Goal: Task Accomplishment & Management: Use online tool/utility

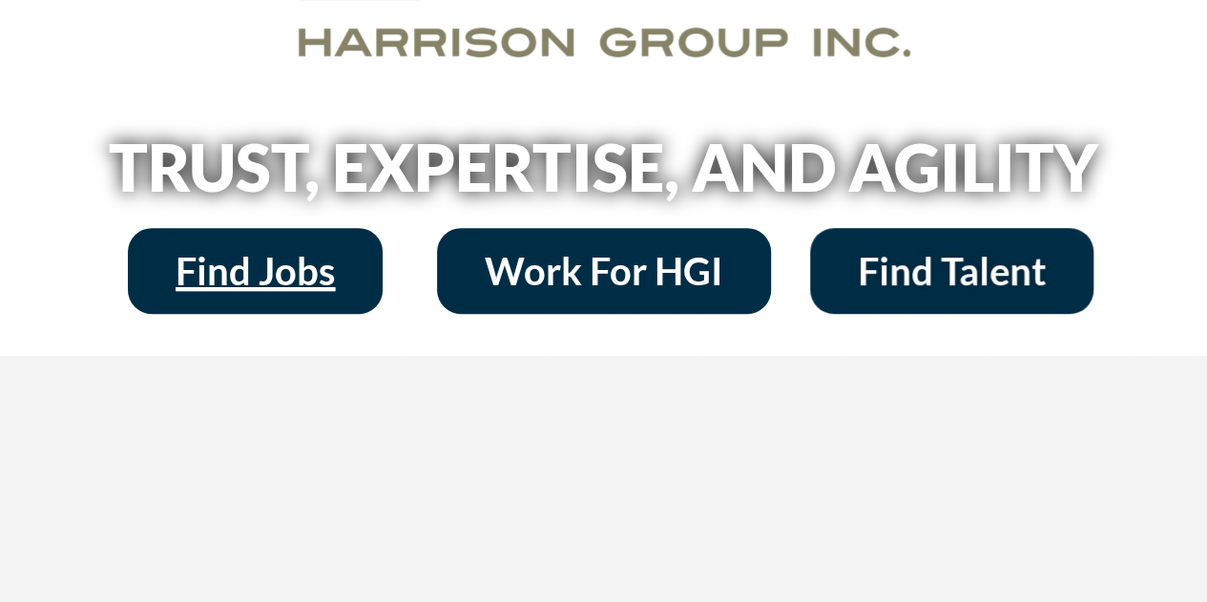
click at [248, 255] on span "Find Jobs" at bounding box center [255, 271] width 159 height 38
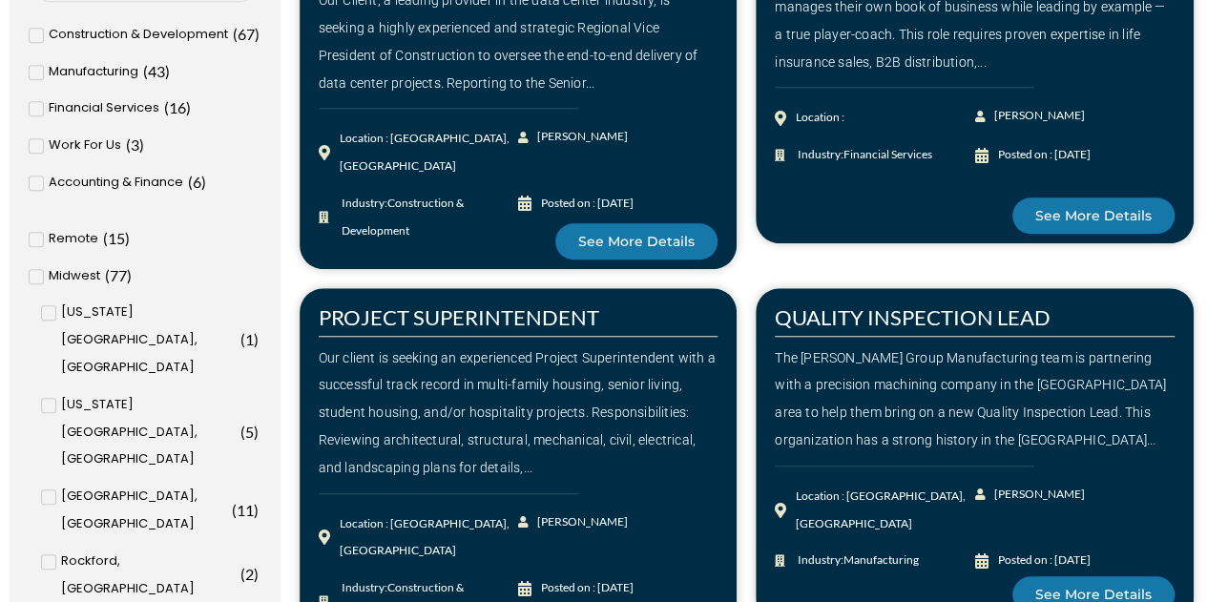
scroll to position [668, 0]
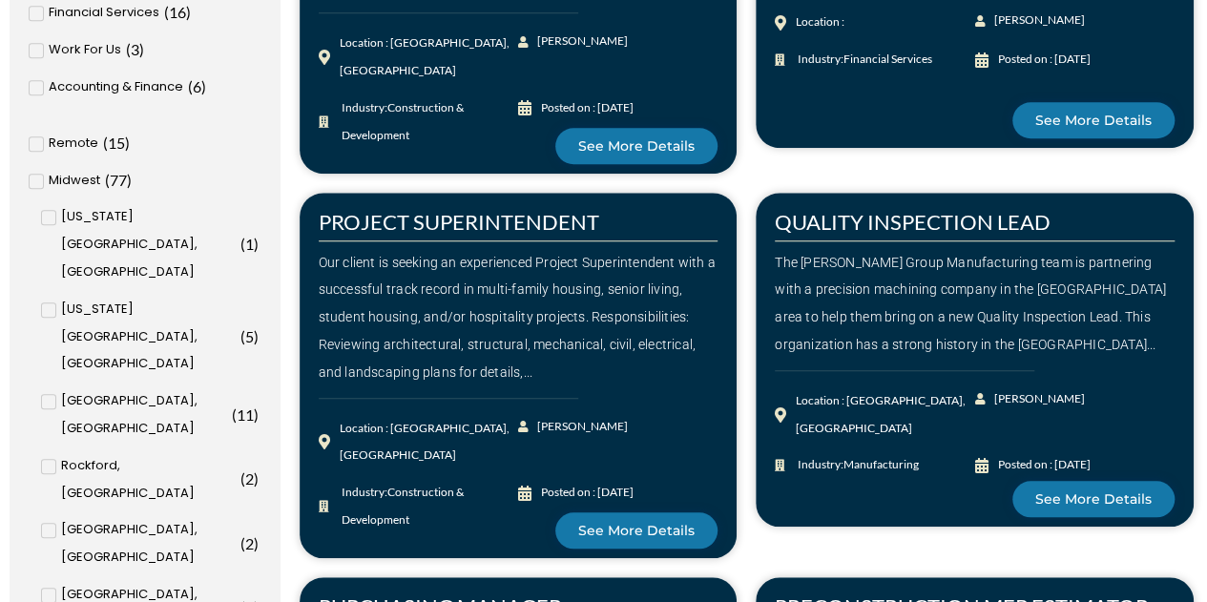
click at [0, 0] on input "Des Moines, IA ( 8 )" at bounding box center [0, 0] width 0 height 0
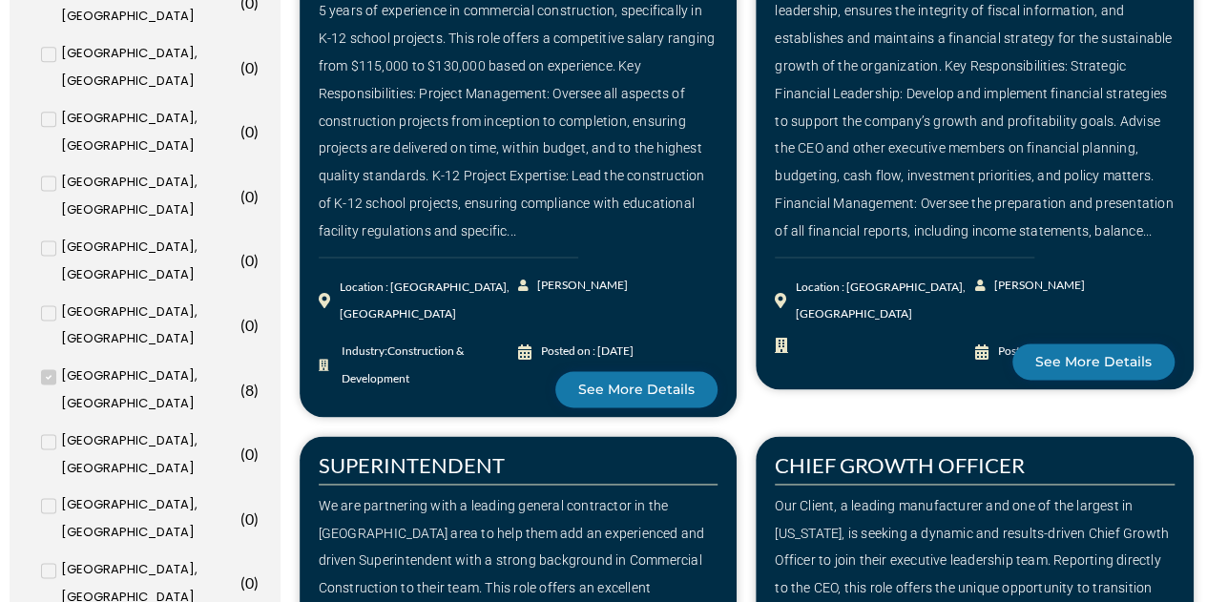
scroll to position [1105, 0]
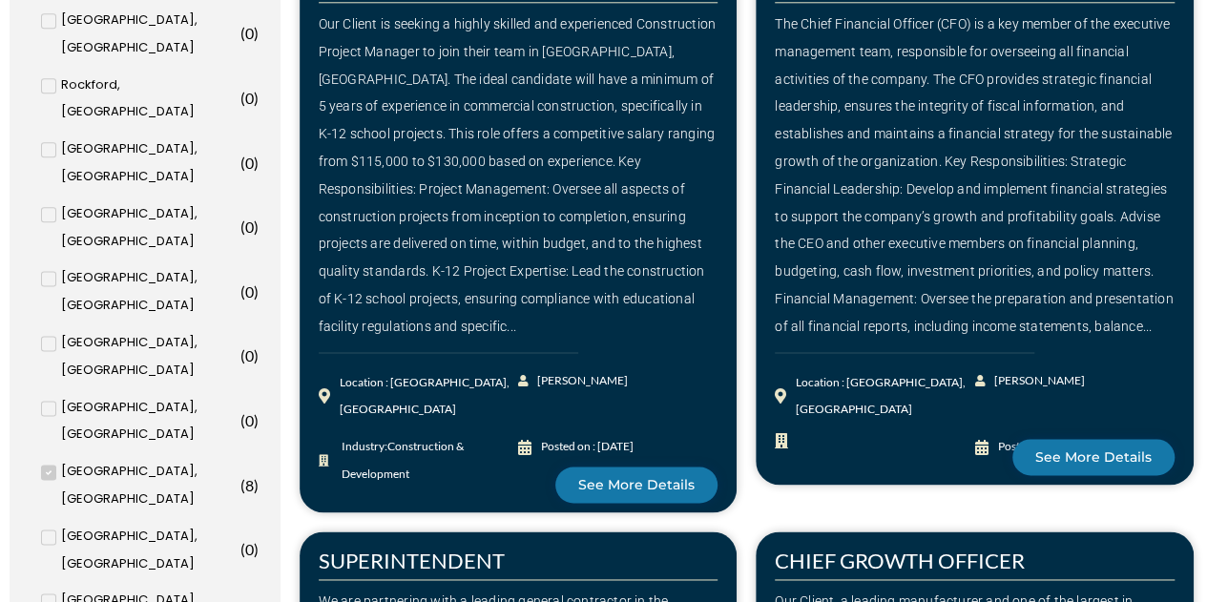
click at [50, 470] on icon at bounding box center [48, 472] width 6 height 5
click at [0, 0] on input "Des Moines, IA ( 8 )" at bounding box center [0, 0] width 0 height 0
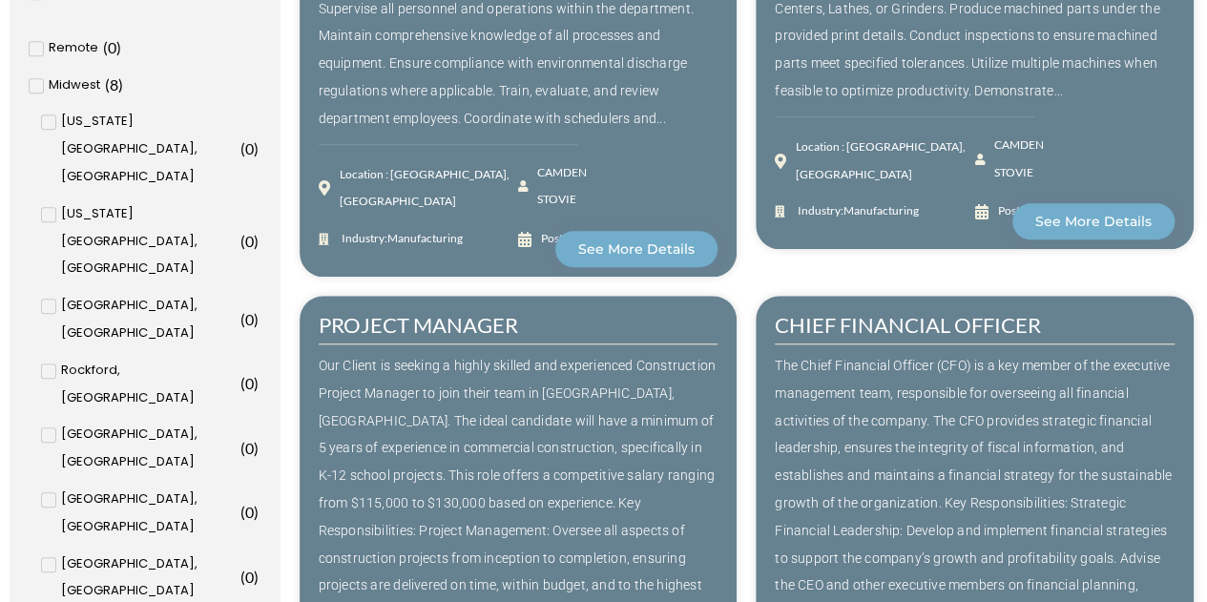
scroll to position [668, 0]
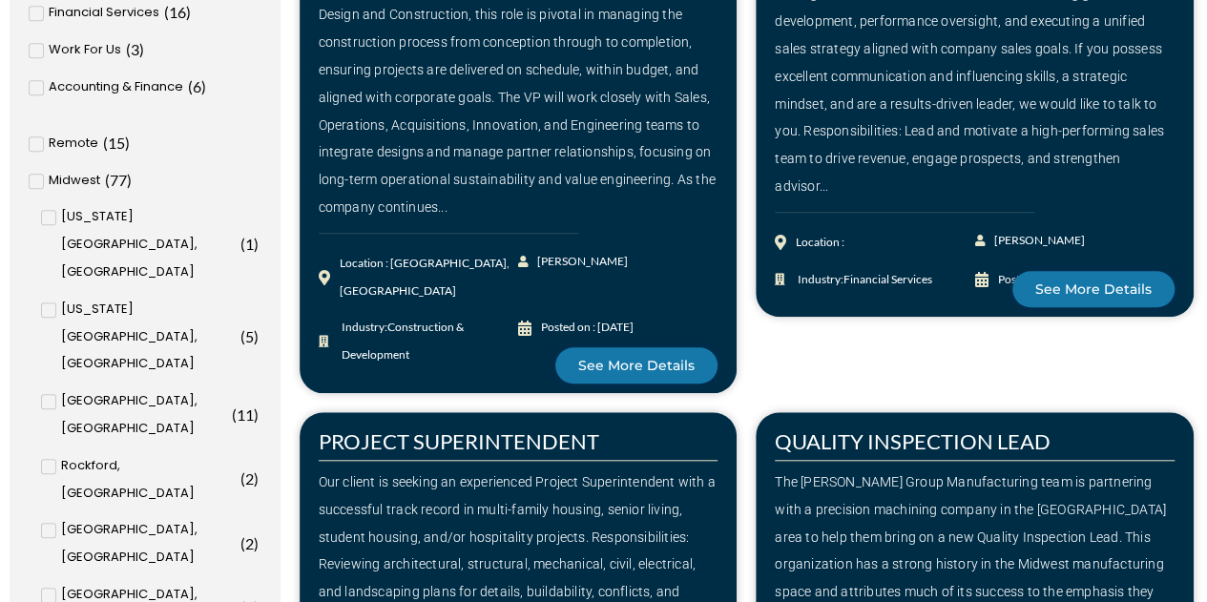
click at [42, 138] on span at bounding box center [36, 143] width 15 height 15
click at [0, 0] on input "Remote ( 15 )" at bounding box center [0, 0] width 0 height 0
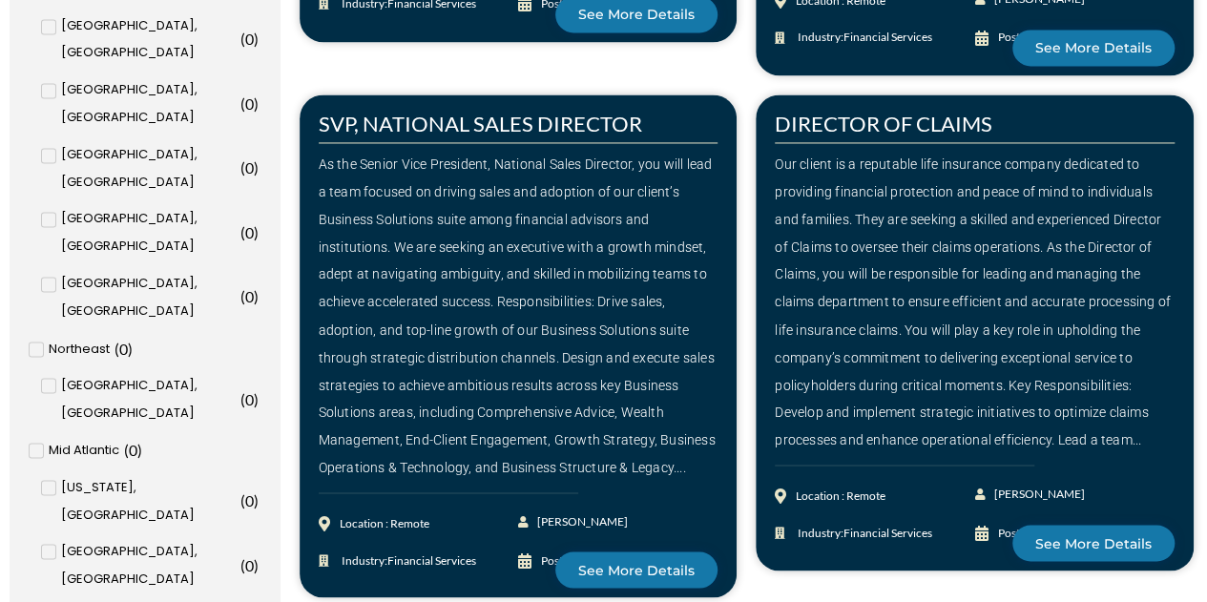
scroll to position [1773, 0]
